Goal: Information Seeking & Learning: Find specific fact

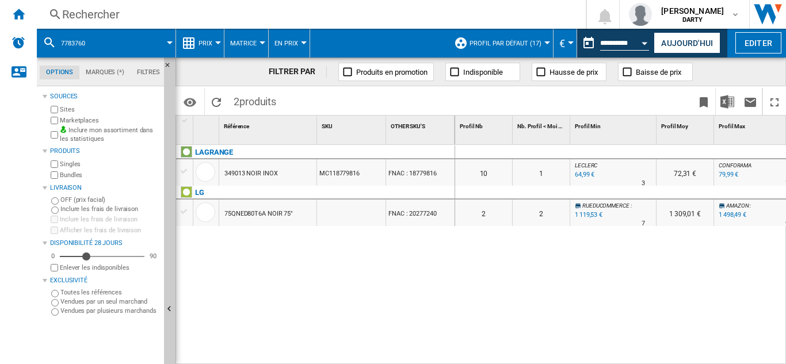
click at [98, 18] on div "Rechercher" at bounding box center [309, 14] width 494 height 16
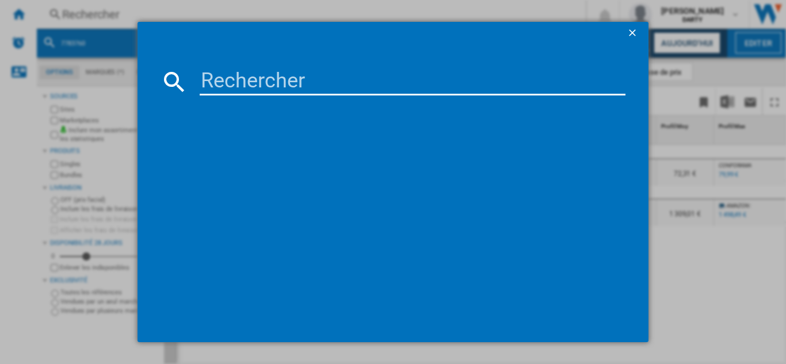
click at [239, 90] on input at bounding box center [413, 82] width 426 height 28
paste input "7983441"
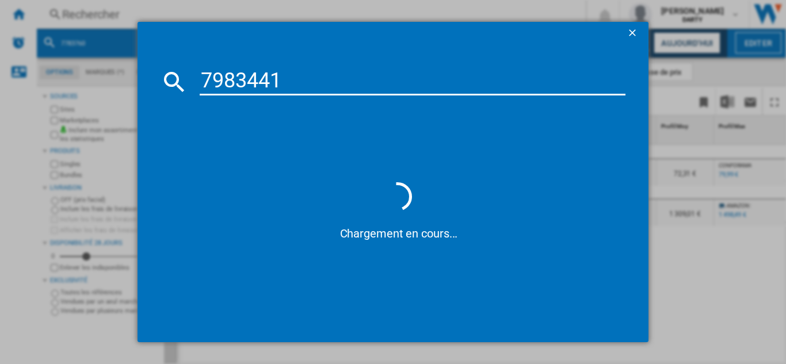
type input "7983441"
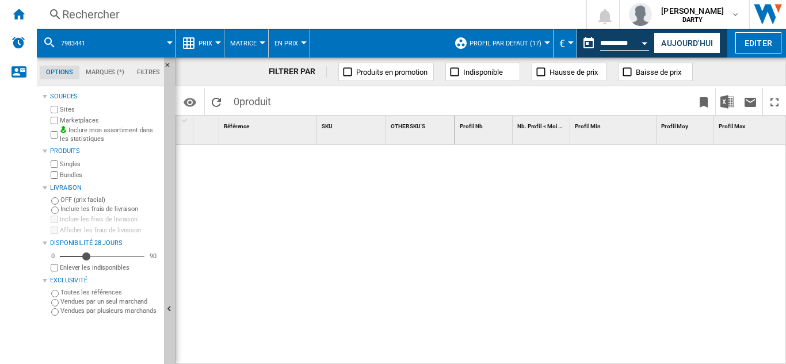
click at [83, 17] on div "Rechercher" at bounding box center [309, 14] width 494 height 16
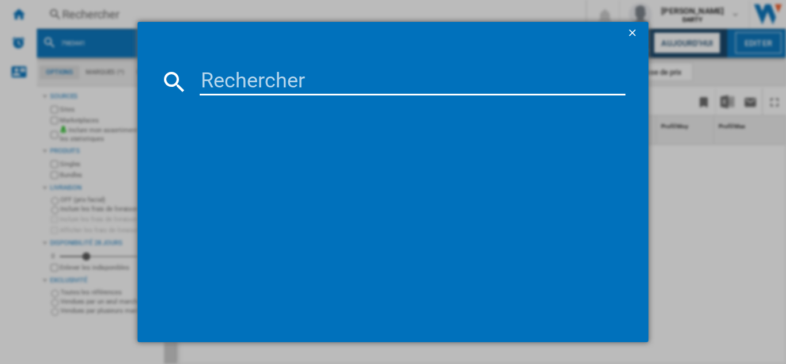
type input "7983441"
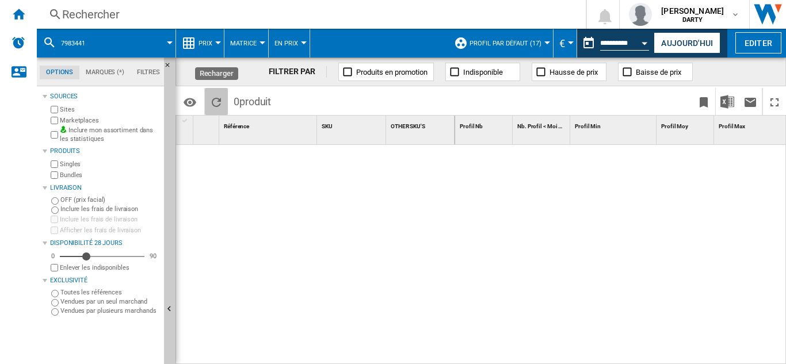
click at [216, 102] on ng-md-icon "Recharger" at bounding box center [217, 103] width 14 height 14
